Goal: Transaction & Acquisition: Book appointment/travel/reservation

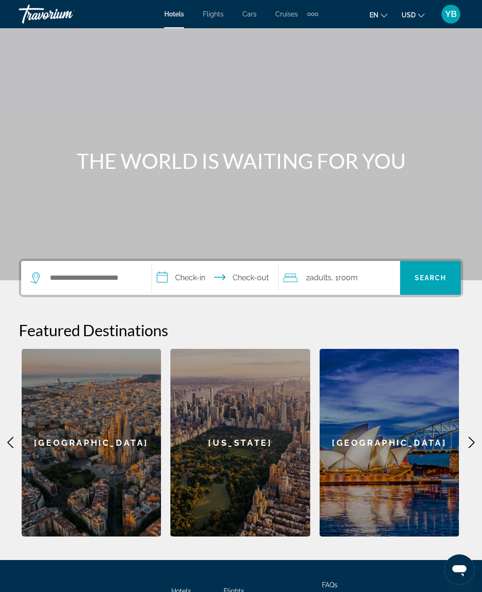
scroll to position [55, 0]
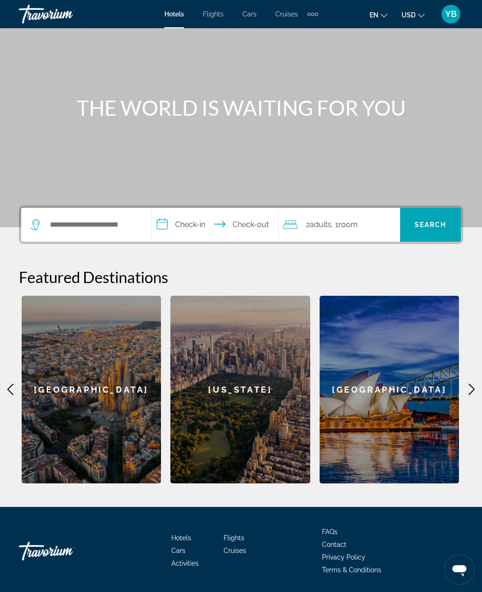
click at [128, 341] on div "[GEOGRAPHIC_DATA]" at bounding box center [92, 390] width 140 height 188
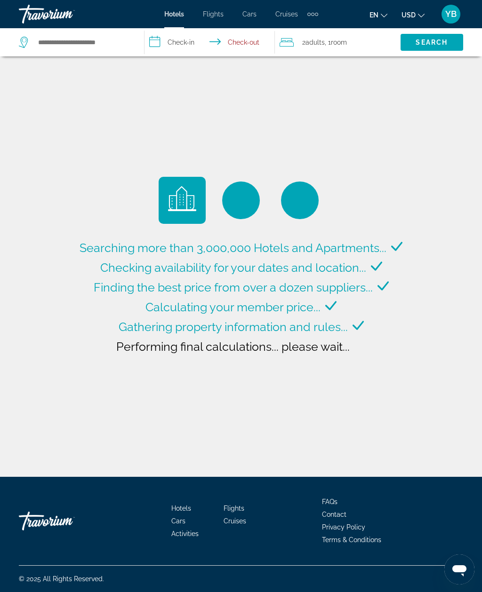
type input "**********"
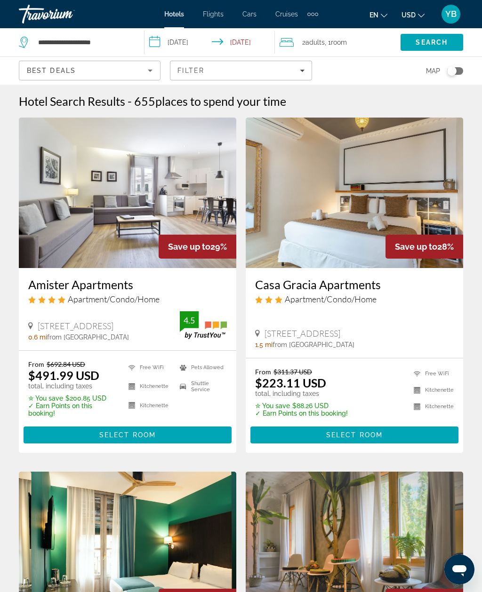
click at [207, 37] on input "**********" at bounding box center [211, 43] width 134 height 31
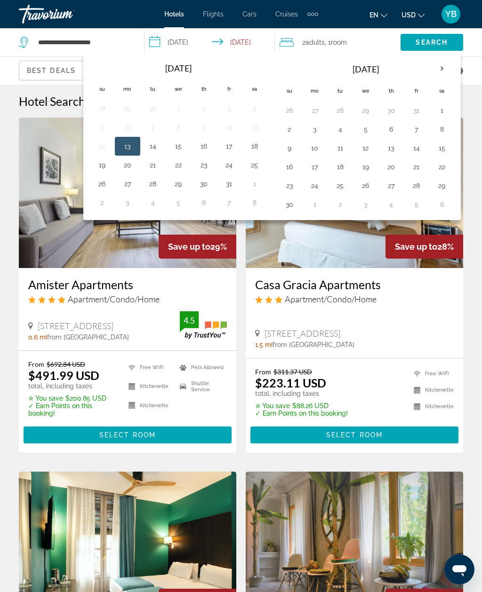
click at [370, 127] on button "5" at bounding box center [365, 129] width 15 height 13
click at [340, 151] on button "11" at bounding box center [340, 148] width 15 height 13
type input "**********"
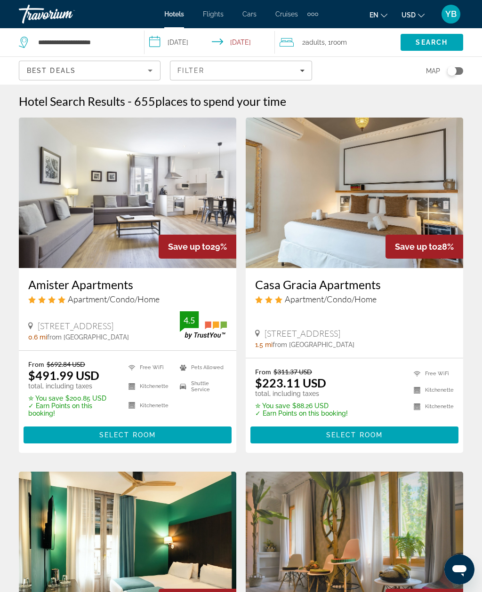
click at [448, 43] on span "Search" at bounding box center [431, 42] width 63 height 23
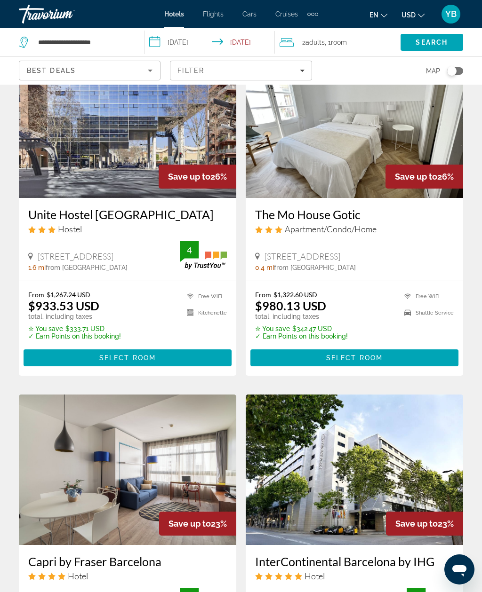
scroll to position [451, 0]
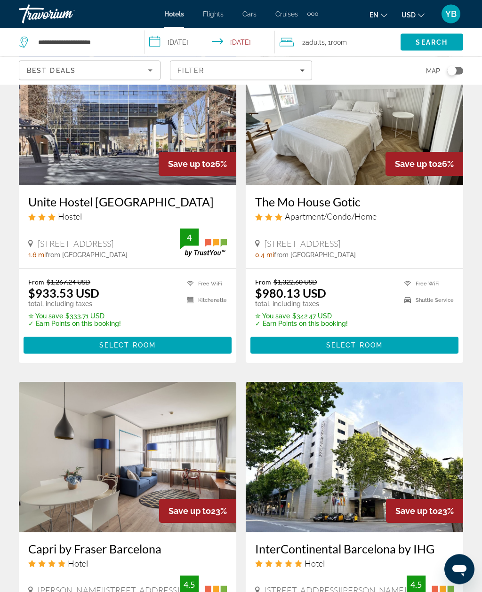
click at [397, 105] on img "Main content" at bounding box center [354, 110] width 217 height 151
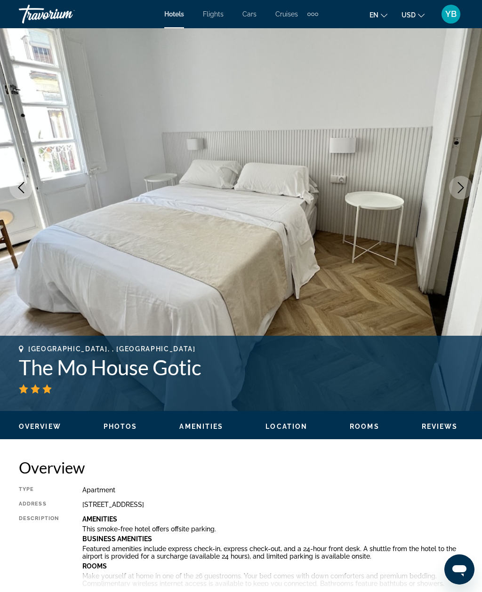
scroll to position [66, 0]
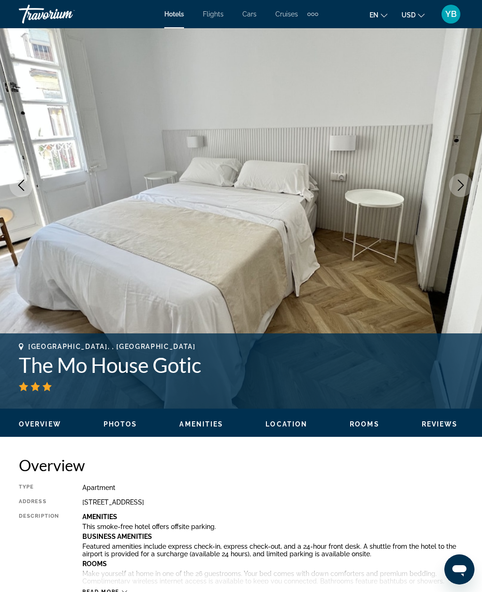
click at [469, 183] on button "Next image" at bounding box center [461, 186] width 24 height 24
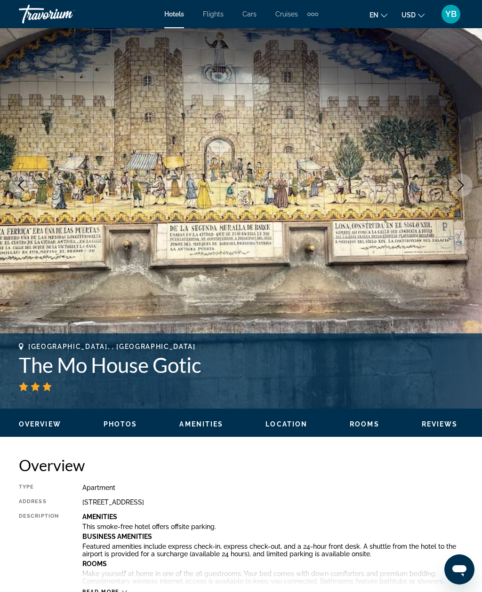
click at [476, 190] on img "Main content" at bounding box center [241, 185] width 482 height 447
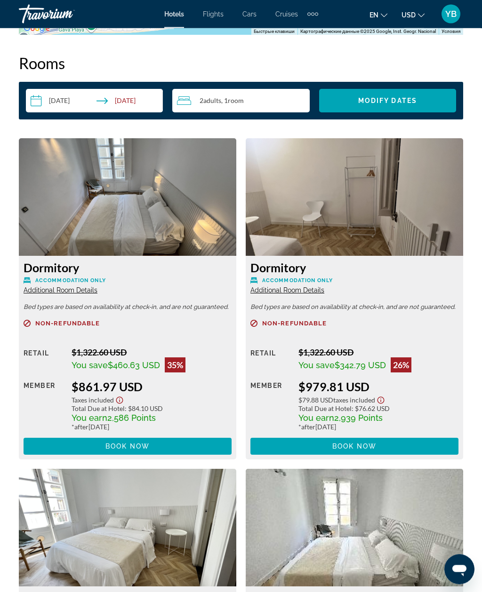
scroll to position [1479, 0]
click at [185, 444] on span "Main content" at bounding box center [128, 446] width 208 height 23
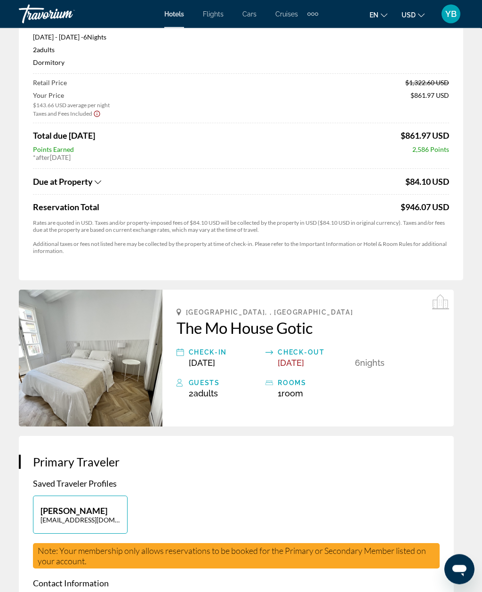
scroll to position [93, 0]
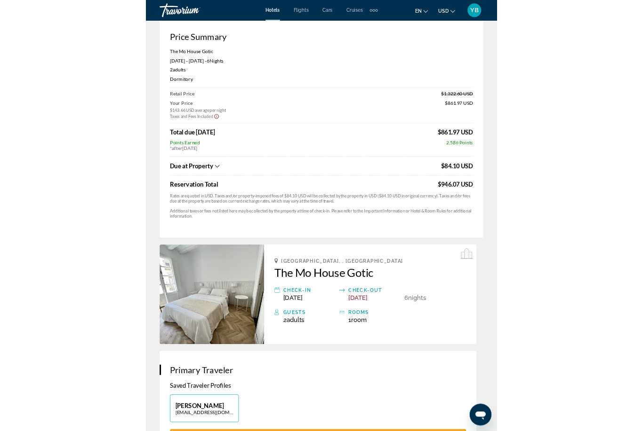
scroll to position [0, 0]
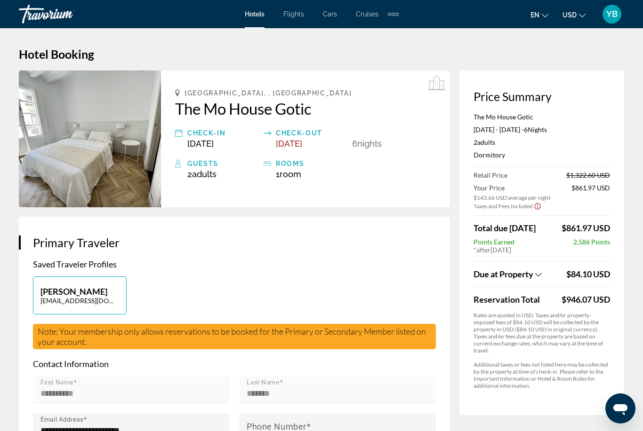
click at [180, 111] on h2 "The Mo House Gotic" at bounding box center [305, 108] width 261 height 19
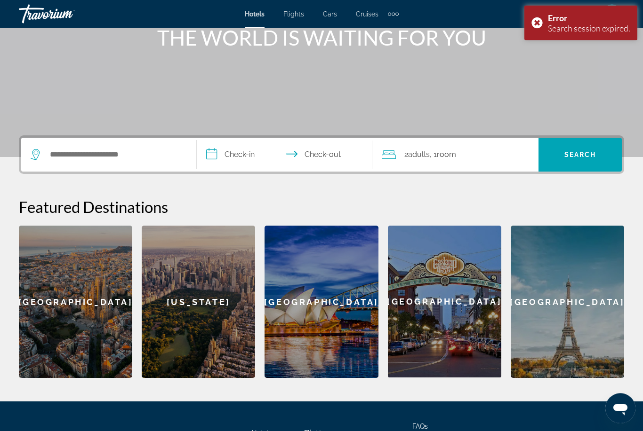
scroll to position [125, 0]
click at [481, 309] on div "[GEOGRAPHIC_DATA]" at bounding box center [566, 302] width 113 height 152
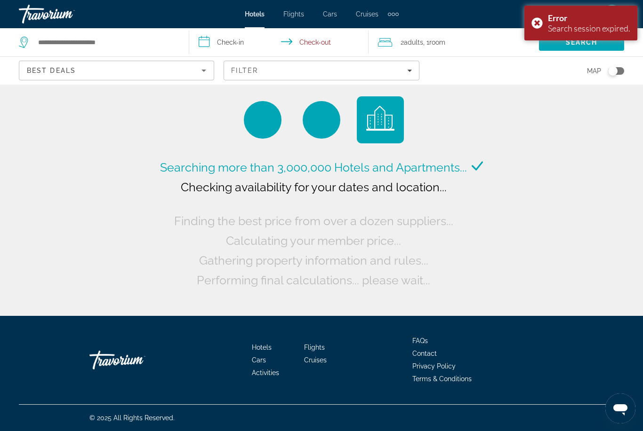
click at [42, 16] on div "Travorium" at bounding box center [66, 14] width 94 height 24
